Goal: Transaction & Acquisition: Purchase product/service

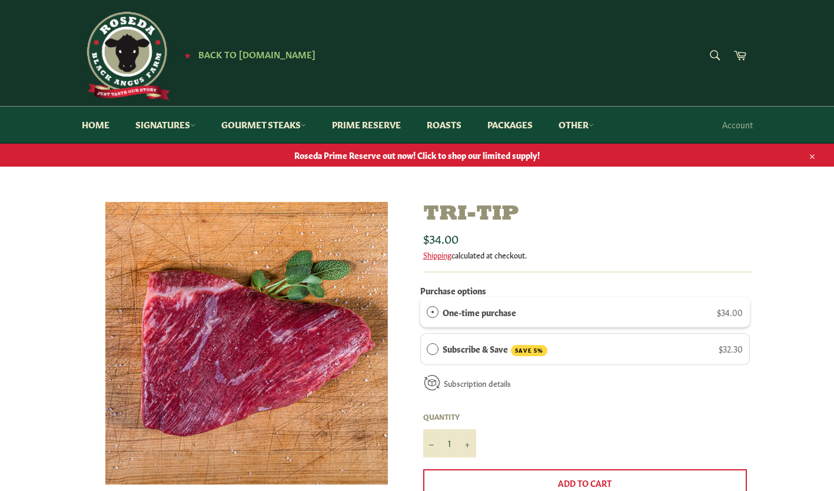
scroll to position [137, 0]
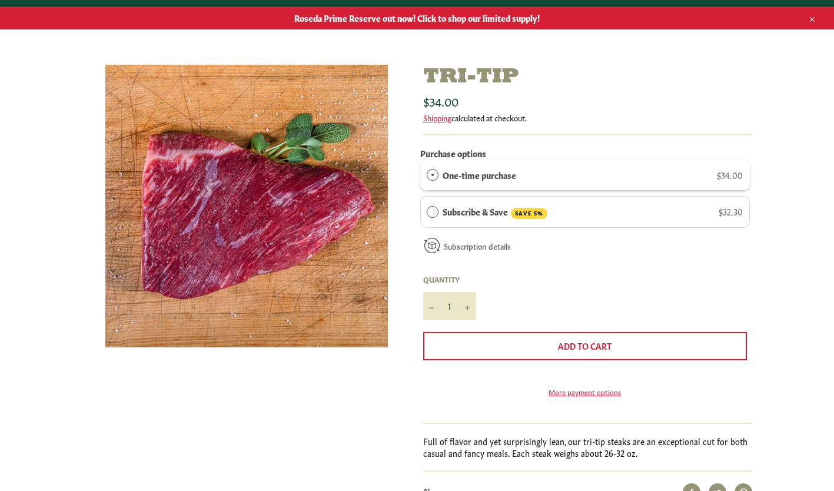
click at [726, 178] on span "$34.00" at bounding box center [730, 175] width 26 height 12
click at [466, 306] on icon "Increase item quantity by one" at bounding box center [467, 308] width 5 height 5
type input "4"
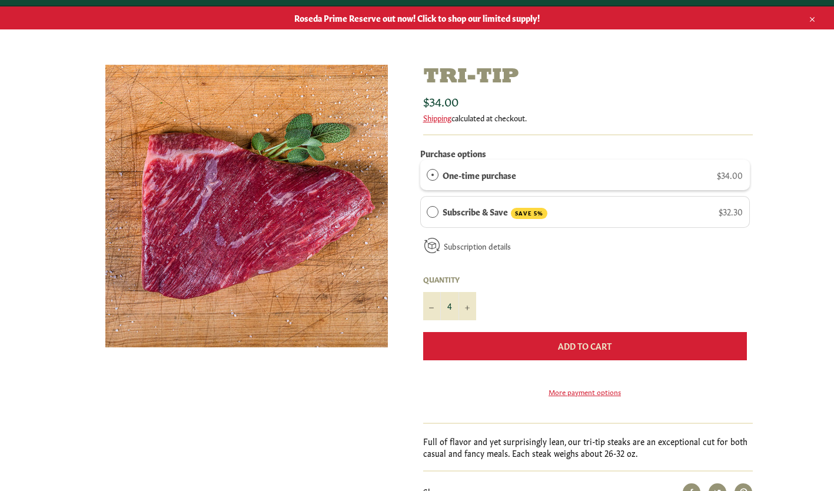
click at [575, 342] on span "Add to Cart" at bounding box center [585, 346] width 54 height 12
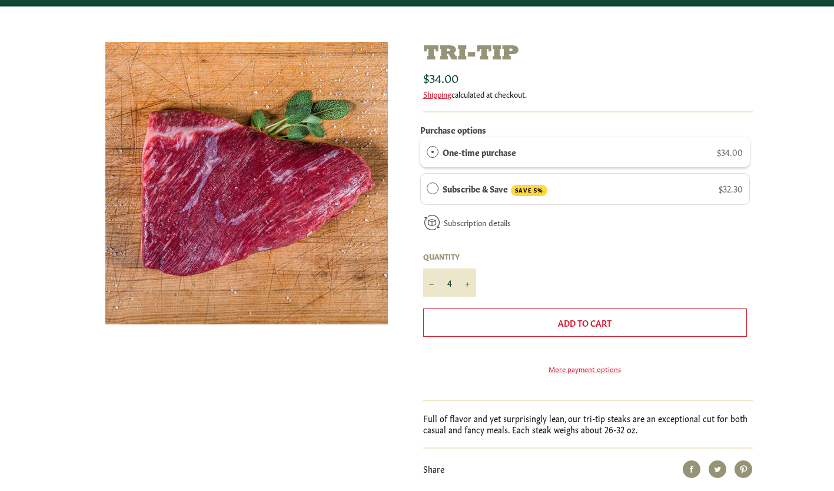
scroll to position [0, 0]
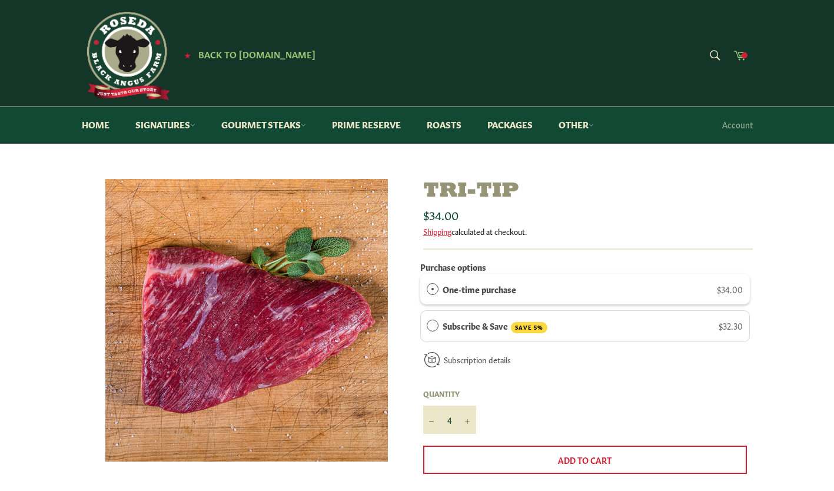
click at [745, 55] on span at bounding box center [745, 55] width 6 height 6
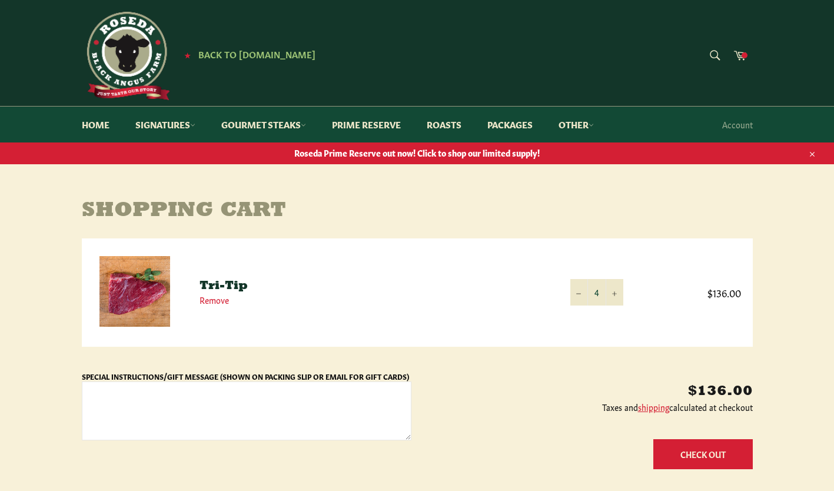
scroll to position [137, 0]
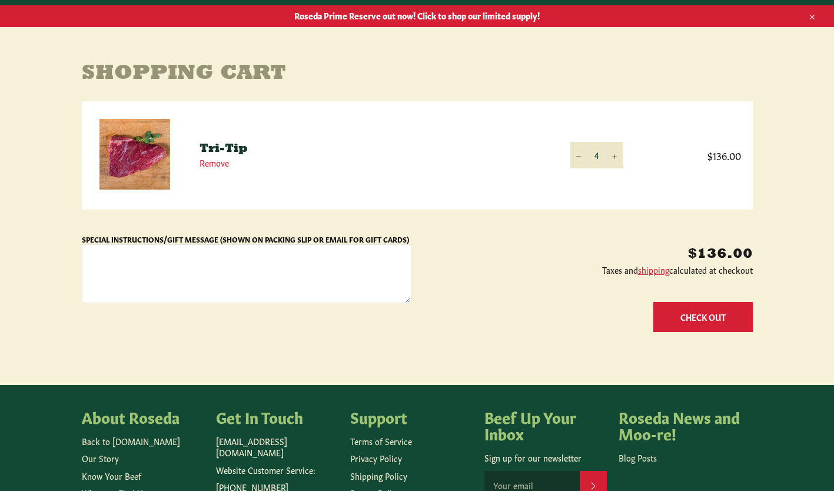
click at [705, 311] on button "Check Out" at bounding box center [704, 317] width 100 height 30
